Goal: Find specific fact: Find specific page/section

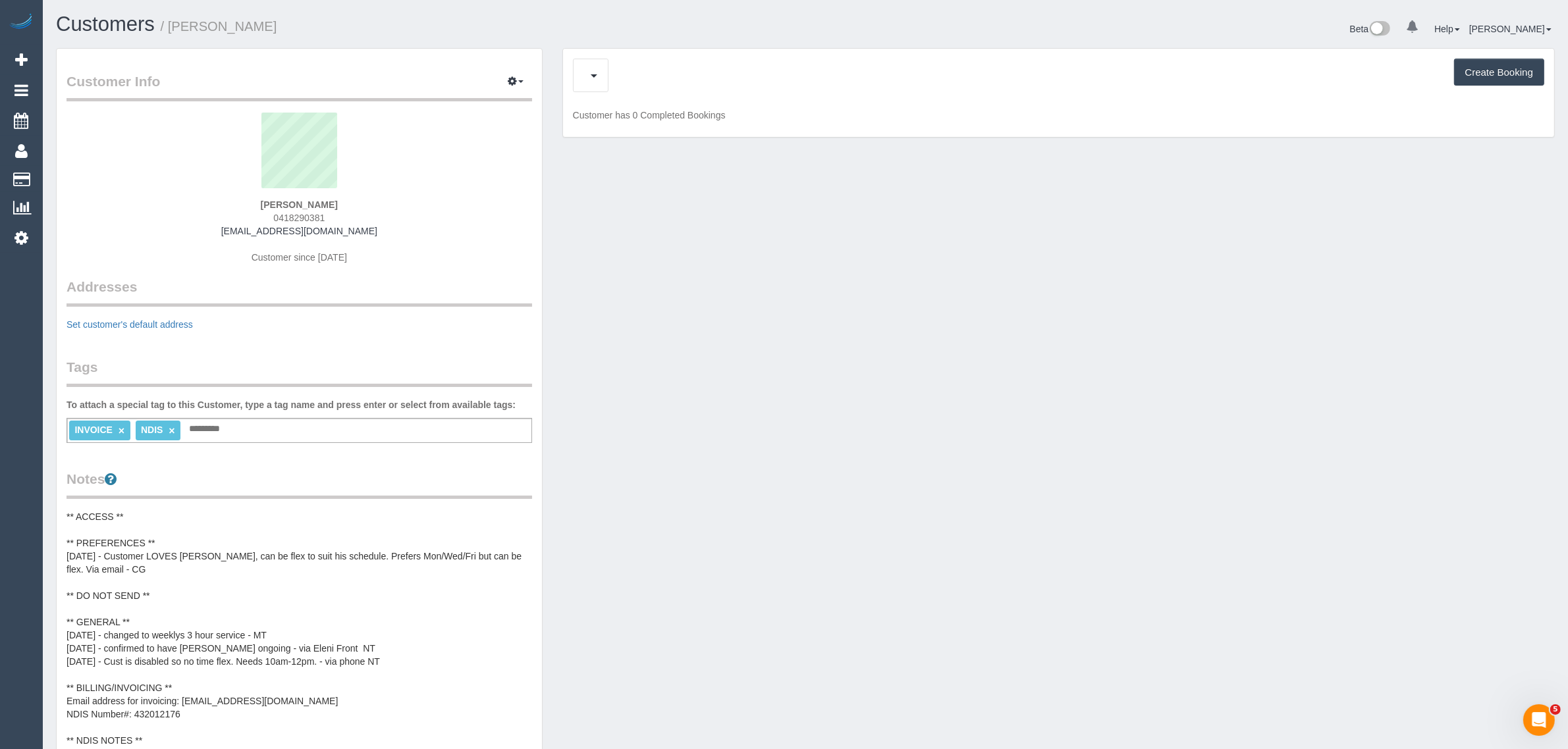
click at [301, 217] on span "0418290381" at bounding box center [299, 218] width 52 height 10
copy span "0418290381"
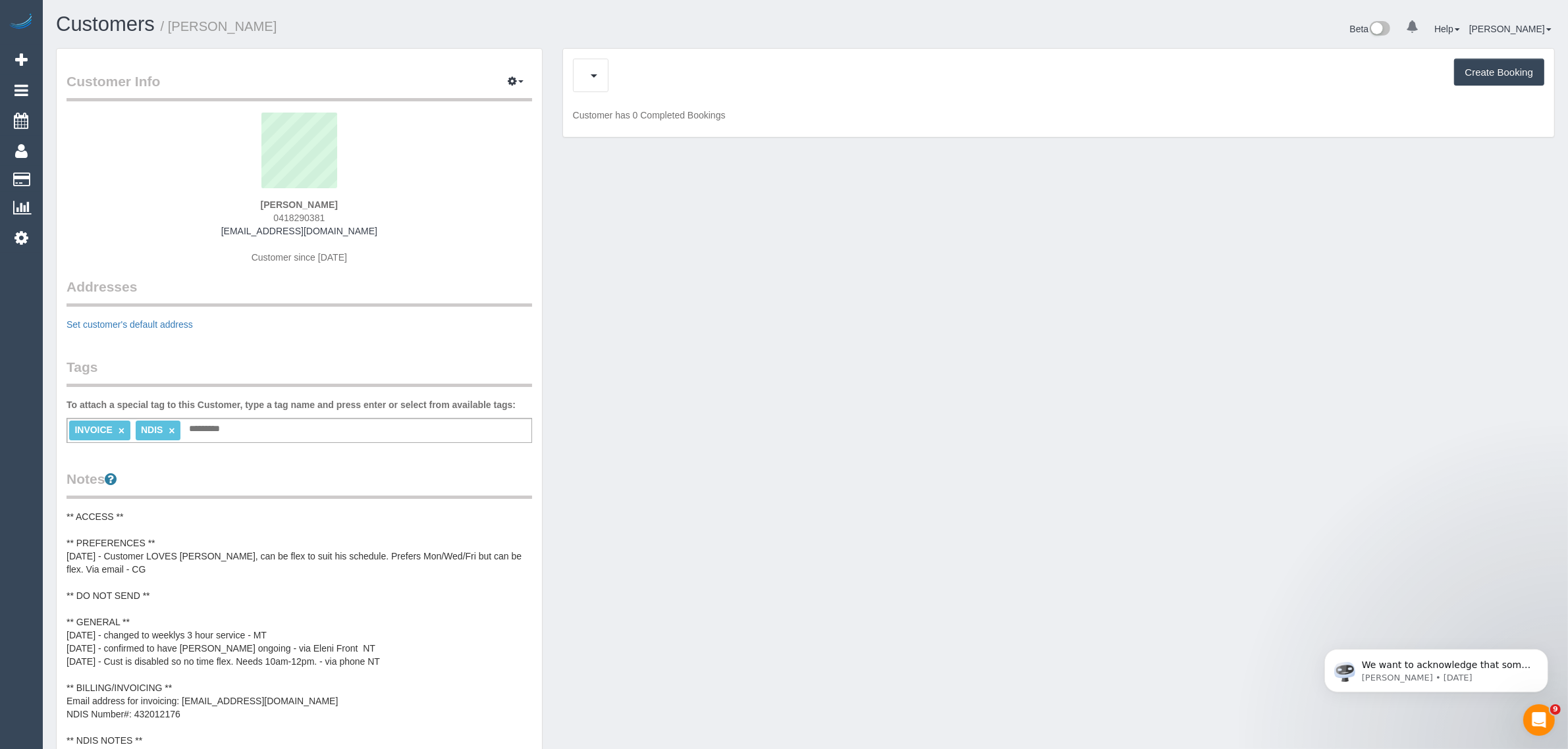
click at [1127, 83] on div "Charges (13) Create Booking" at bounding box center [1059, 75] width 971 height 34
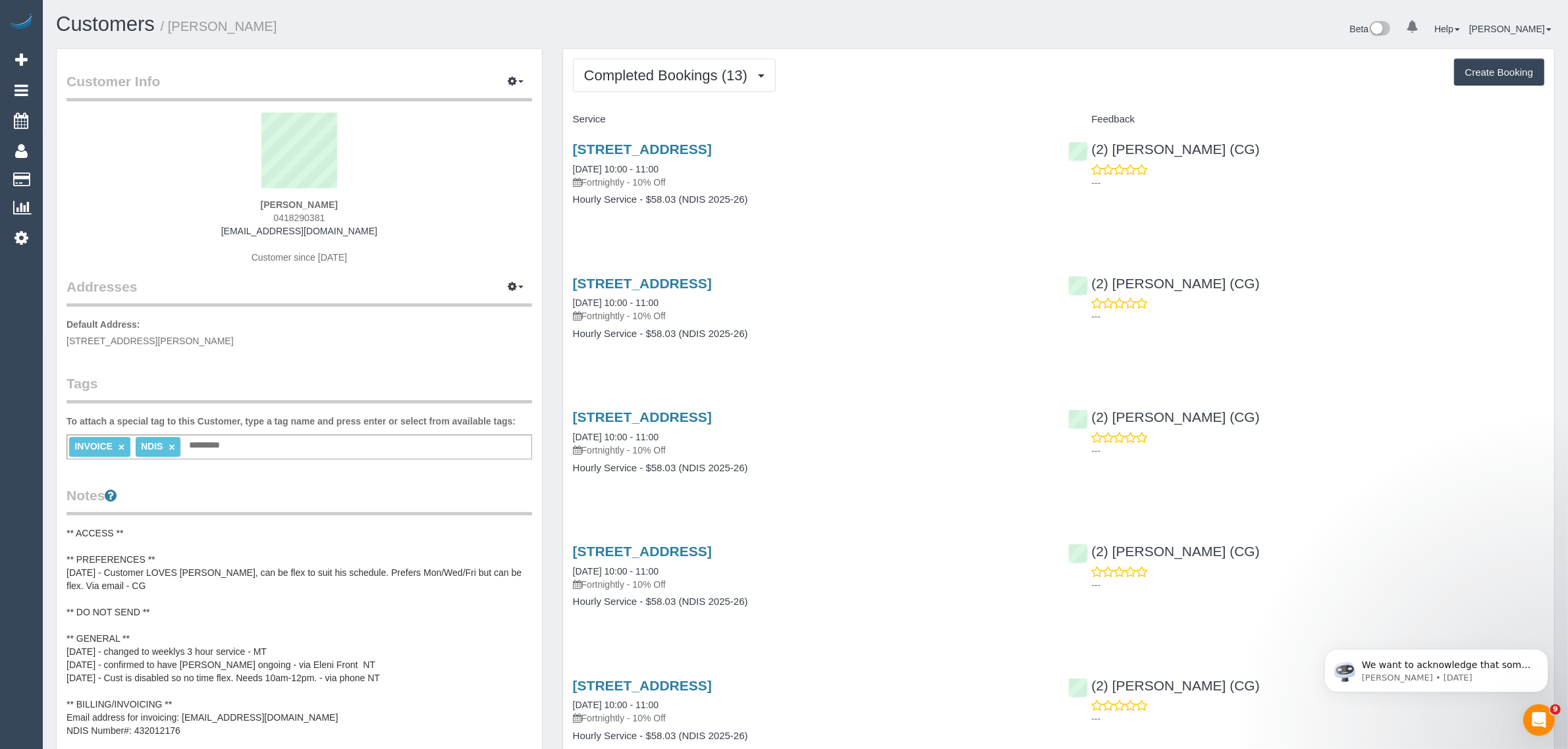
drag, startPoint x: 692, startPoint y: 75, endPoint x: 687, endPoint y: 84, distance: 10.3
click at [692, 75] on span "Completed Bookings (13)" at bounding box center [669, 75] width 170 height 16
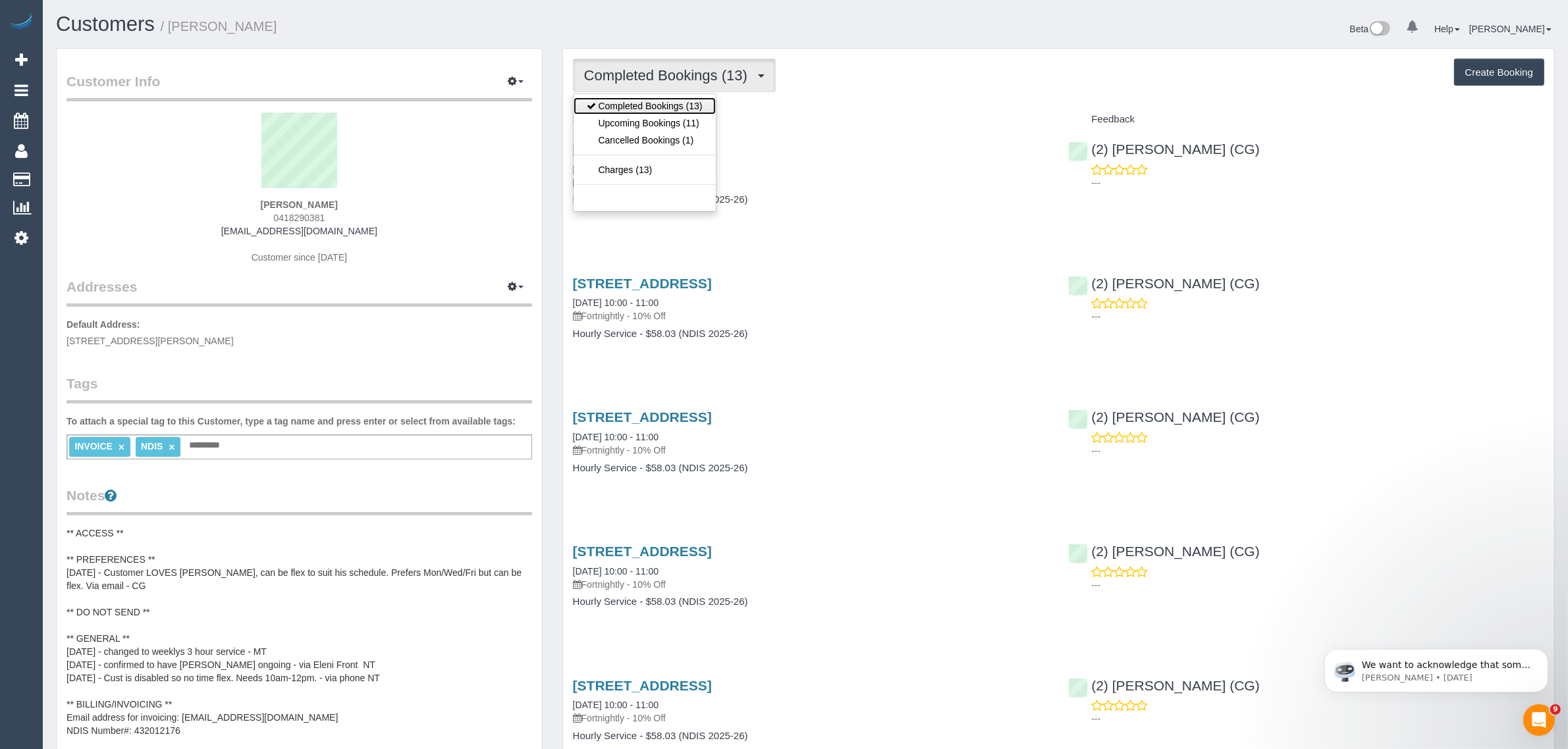
click at [670, 112] on link "Completed Bookings (13)" at bounding box center [645, 105] width 142 height 17
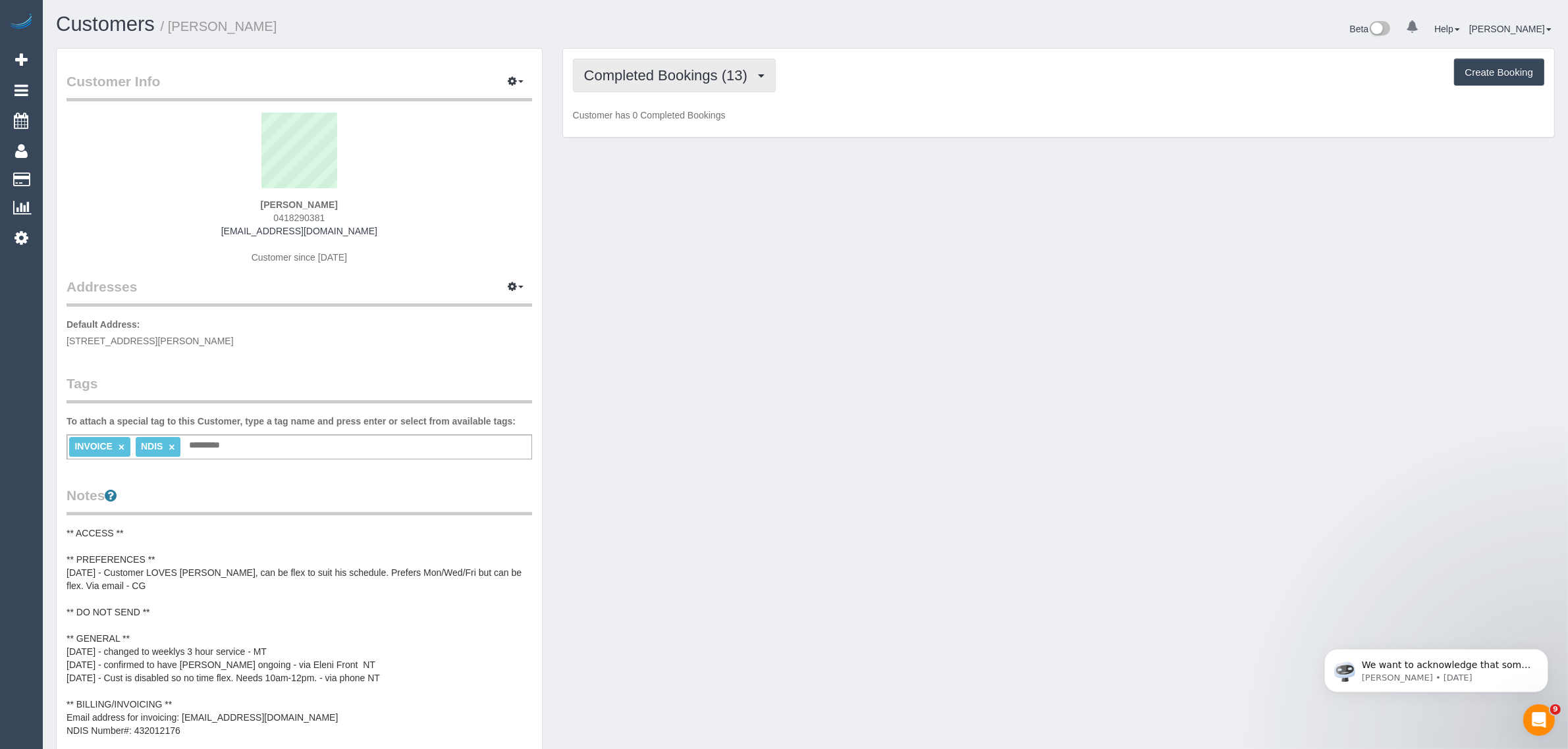
click at [678, 81] on span "Completed Bookings (13)" at bounding box center [669, 75] width 170 height 16
click at [654, 119] on link "Upcoming Bookings (11)" at bounding box center [645, 122] width 142 height 17
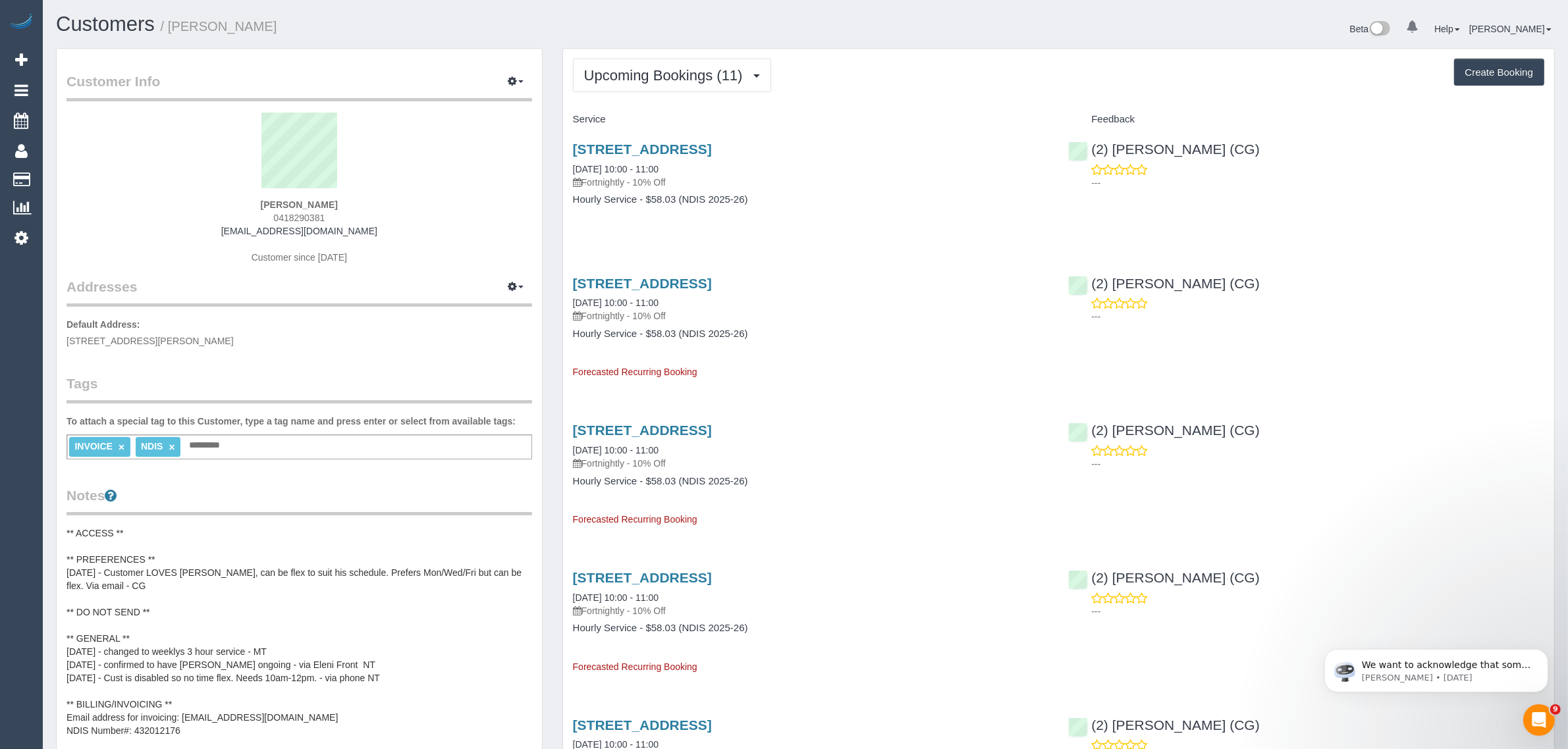
drag, startPoint x: 729, startPoint y: 163, endPoint x: 566, endPoint y: 163, distance: 163.0
click at [566, 163] on div "2/78 Purinuan Road, Reservoir, VIC 3073 29/09/2025 10:00 - 11:00 Fortnightly - …" at bounding box center [811, 181] width 496 height 102
copy link "29/09/2025 10:00 - 11:00"
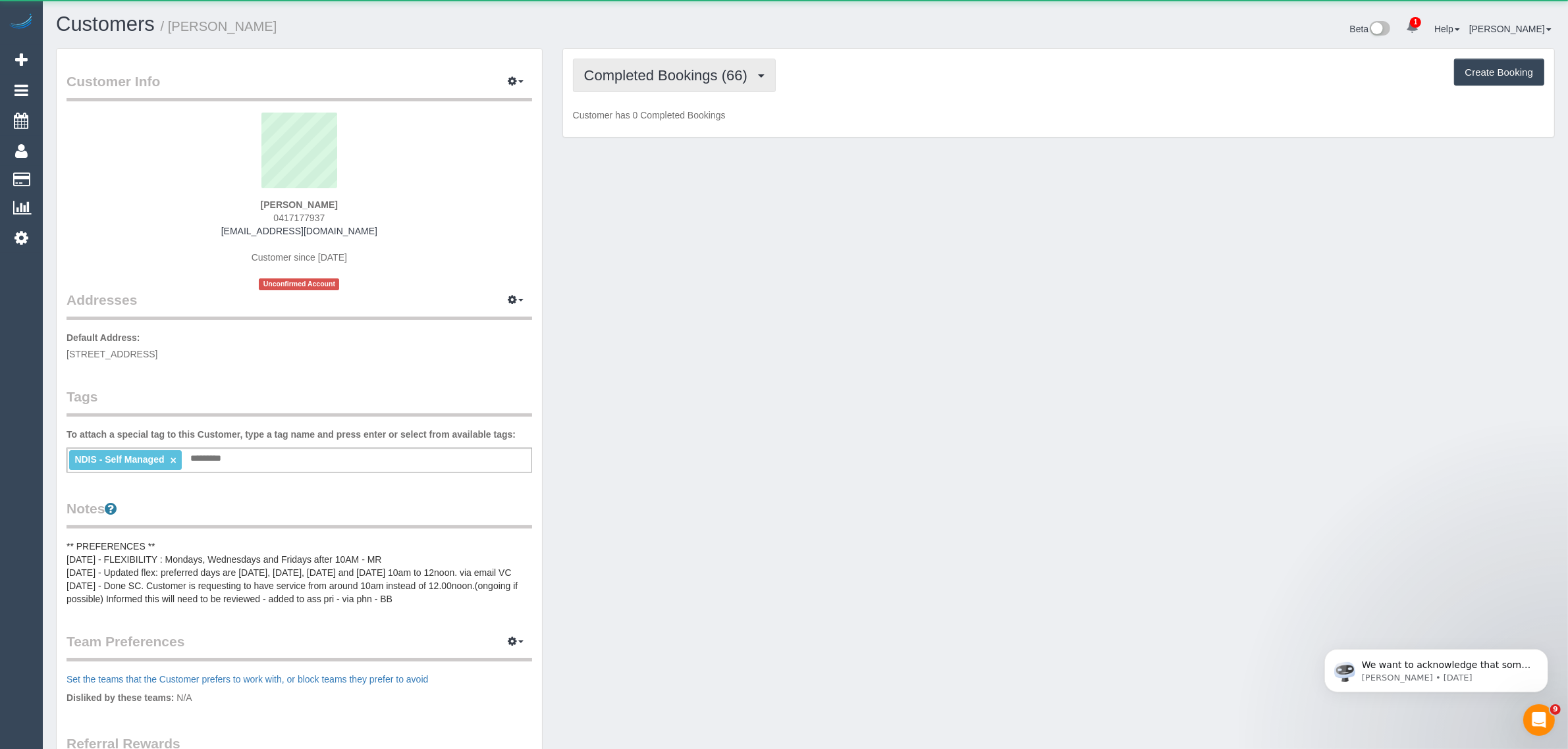
click at [655, 71] on span "Completed Bookings (66)" at bounding box center [669, 75] width 170 height 16
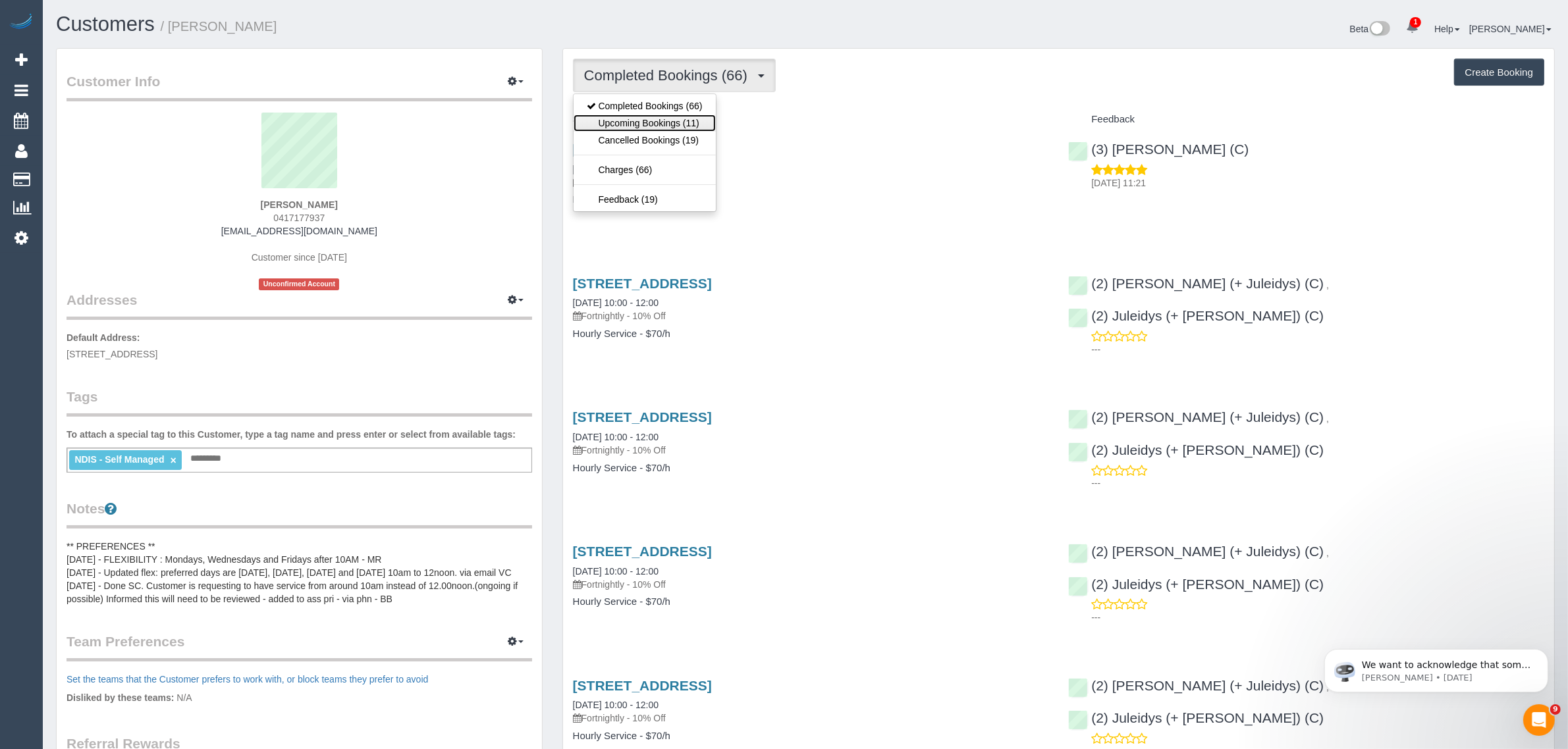
click at [613, 120] on link "Upcoming Bookings (11)" at bounding box center [645, 122] width 142 height 17
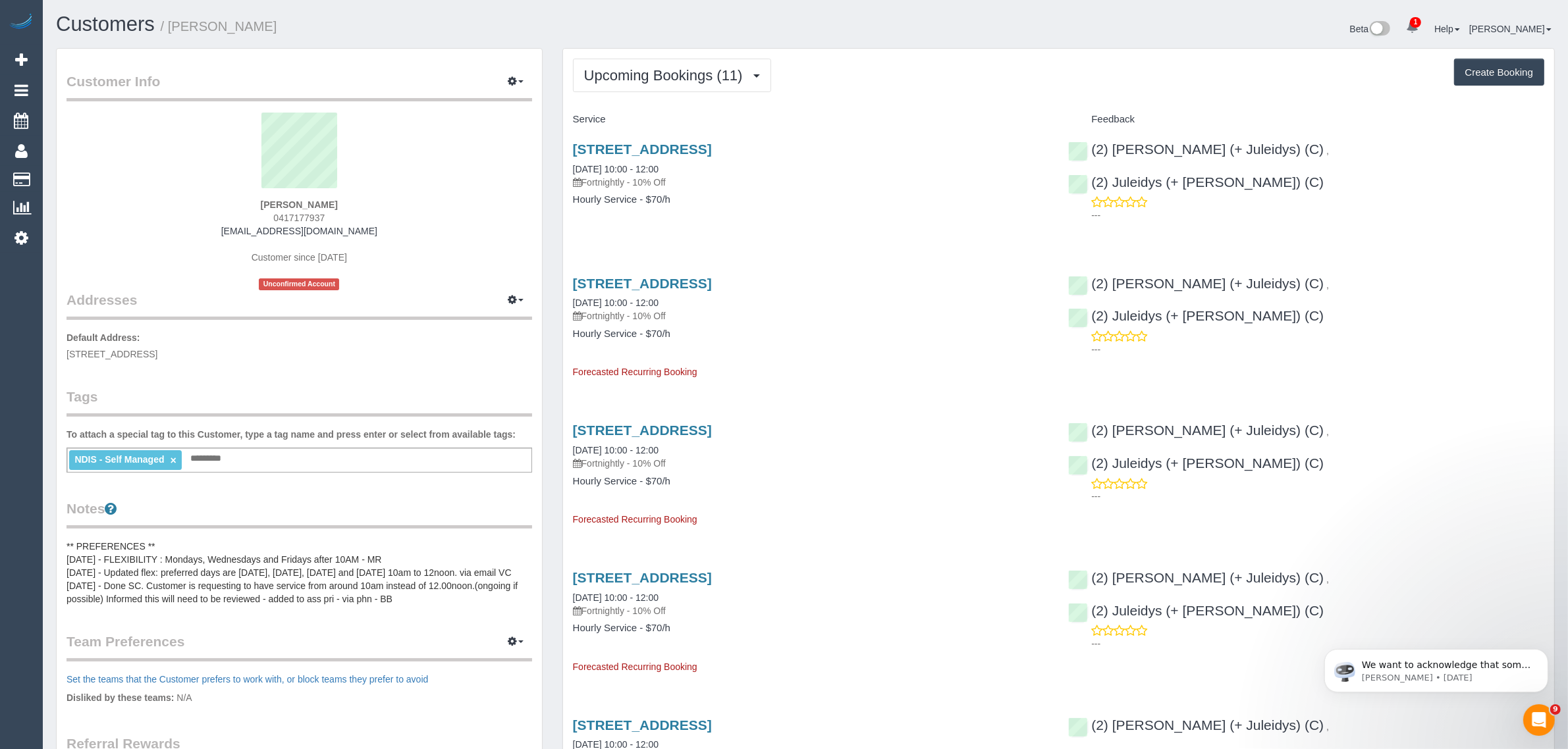
click at [285, 214] on span "0417177937" at bounding box center [299, 218] width 52 height 10
copy div "0417177937"
drag, startPoint x: 689, startPoint y: 166, endPoint x: 571, endPoint y: 165, distance: 118.0
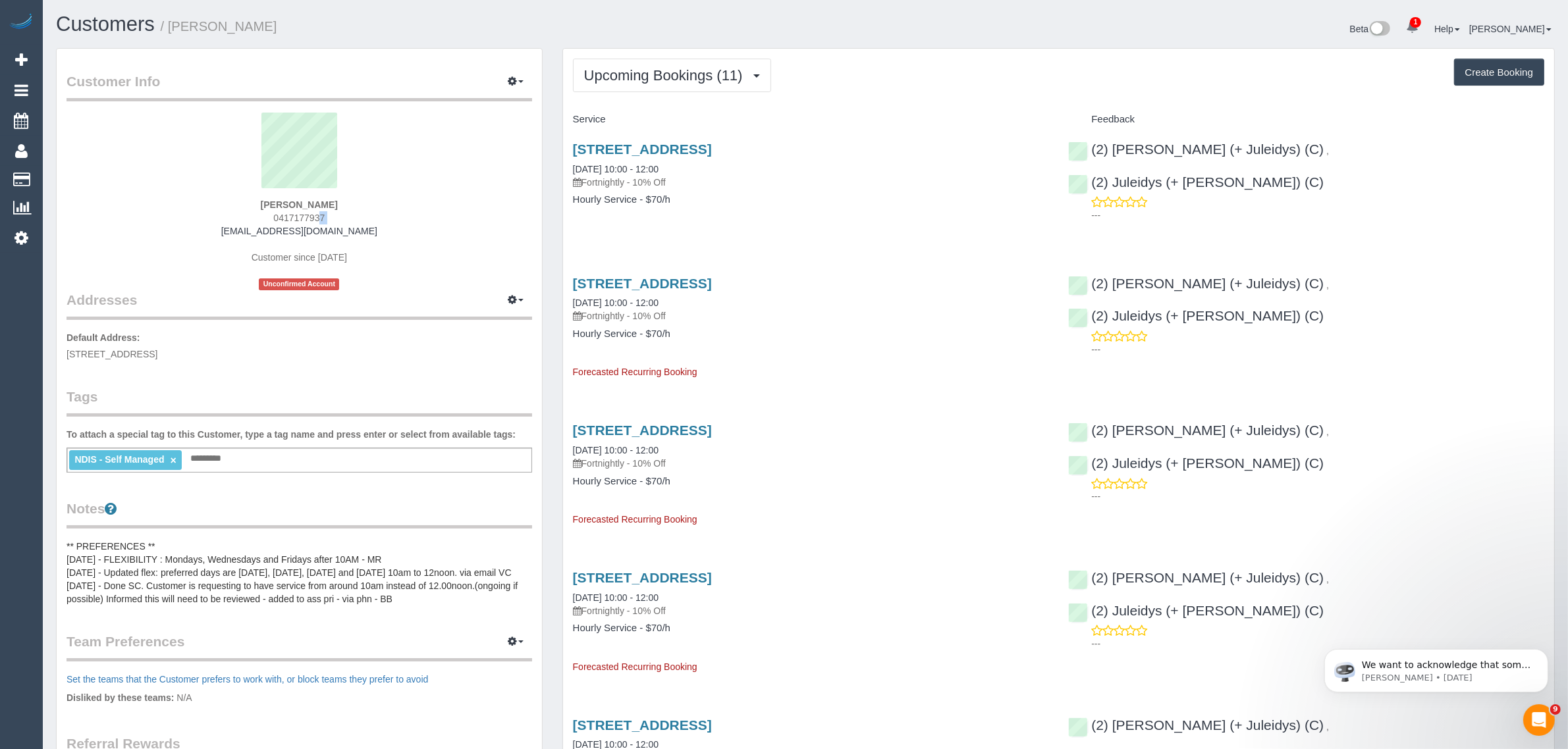
click at [571, 165] on div "[STREET_ADDRESS] [DATE] 10:00 - 12:00 Fortnightly - 10% Off Hourly Service - $7…" at bounding box center [811, 181] width 496 height 102
copy link "[DATE] 10:00 - 12:00"
click at [264, 197] on div "[PERSON_NAME] 0417177937 [EMAIL_ADDRESS][DOMAIN_NAME] Customer since [DATE] Unc…" at bounding box center [299, 202] width 465 height 178
copy strong "[PERSON_NAME]"
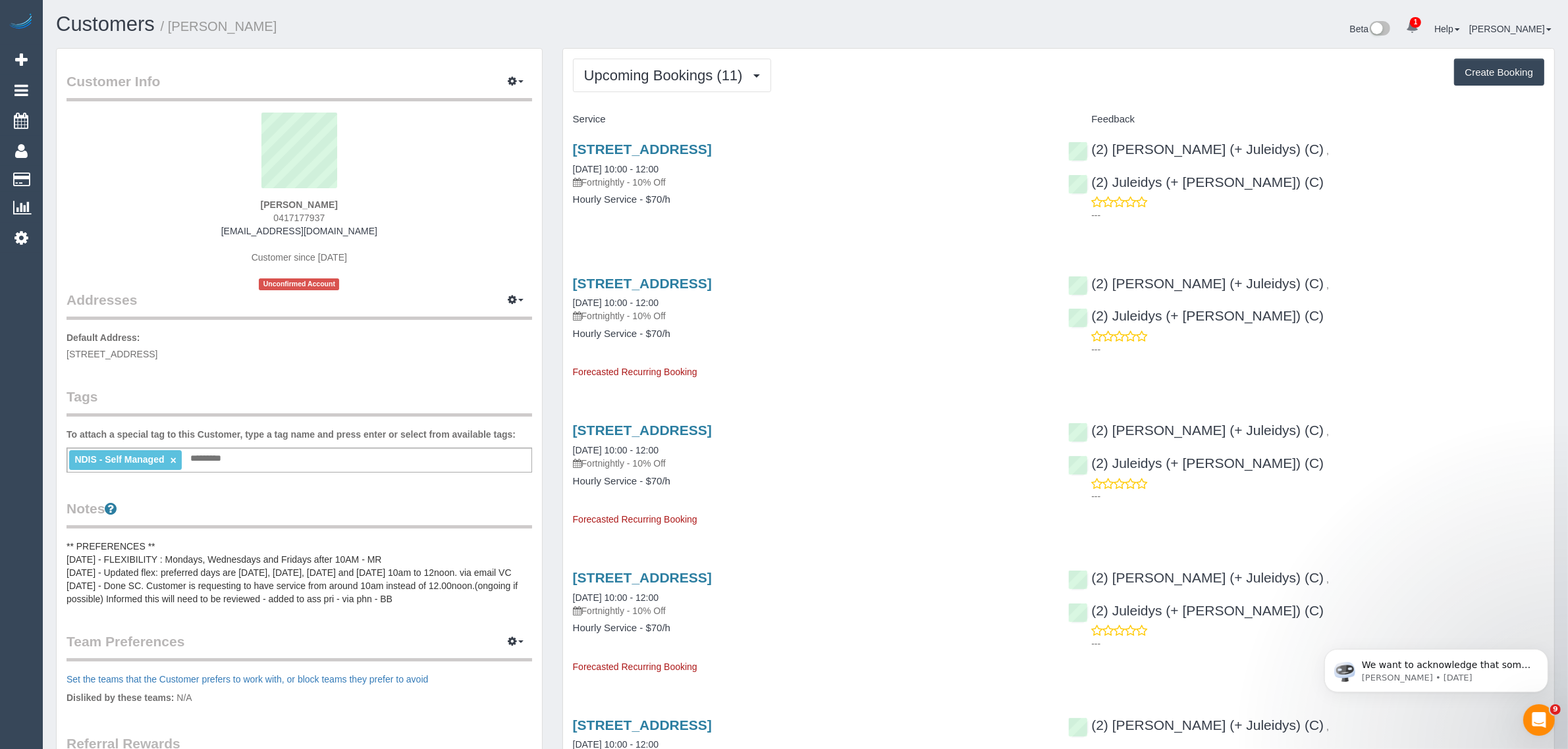
click at [155, 353] on span "[STREET_ADDRESS]" at bounding box center [112, 354] width 91 height 10
copy span "Camberwell"
click at [56, 176] on link "Customers" at bounding box center [125, 179] width 164 height 26
